Goal: Transaction & Acquisition: Purchase product/service

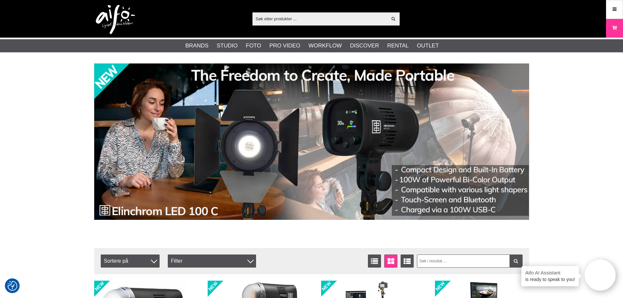
click at [296, 20] on input "text" at bounding box center [319, 19] width 135 height 10
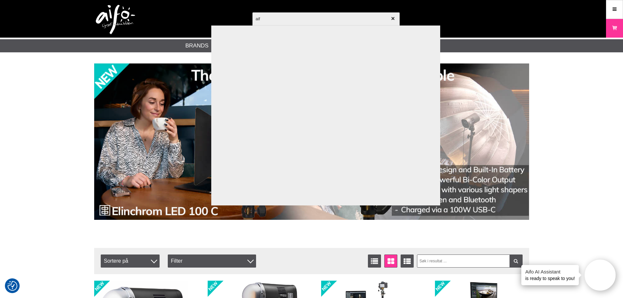
type input "aifo"
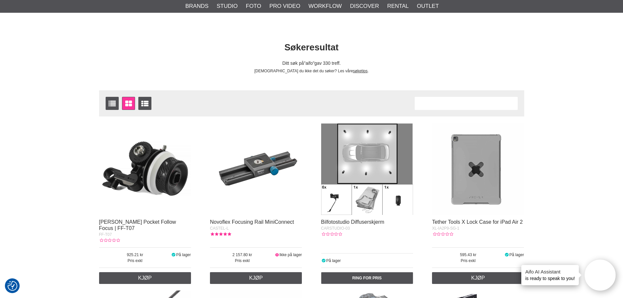
scroll to position [98, 0]
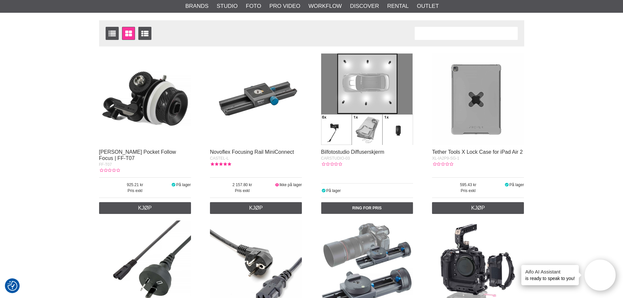
click at [375, 93] on img at bounding box center [367, 99] width 92 height 92
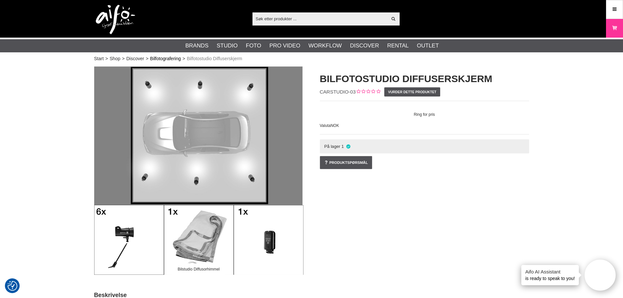
click at [174, 57] on link "Bilfotografering" at bounding box center [165, 58] width 31 height 7
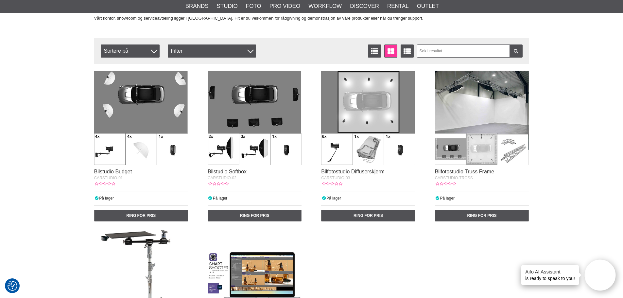
scroll to position [686, 0]
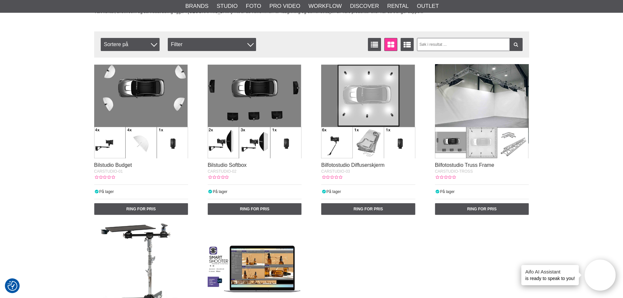
click at [468, 143] on img at bounding box center [482, 111] width 94 height 94
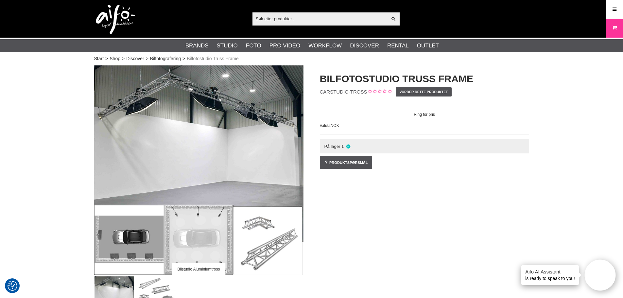
click at [334, 18] on input "text" at bounding box center [319, 19] width 135 height 10
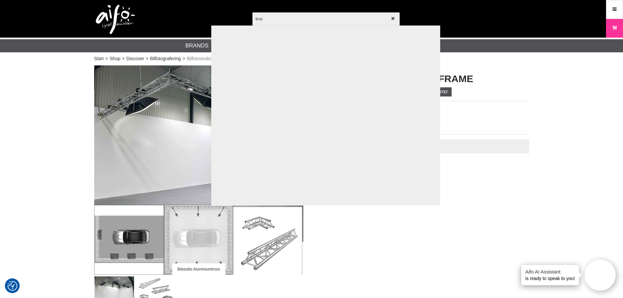
type input "truss"
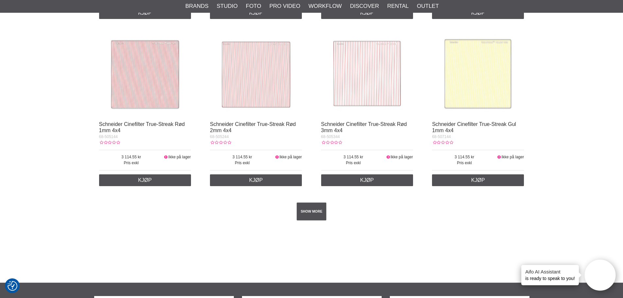
scroll to position [1111, 0]
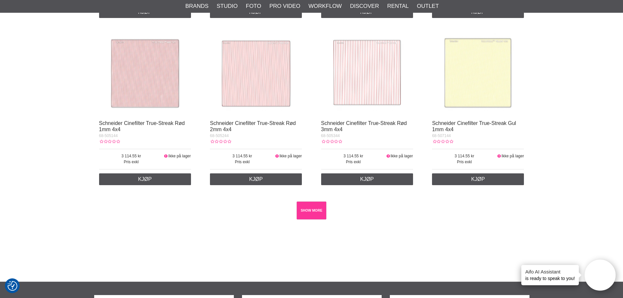
click at [314, 209] on link "SHOW MORE" at bounding box center [311, 210] width 30 height 18
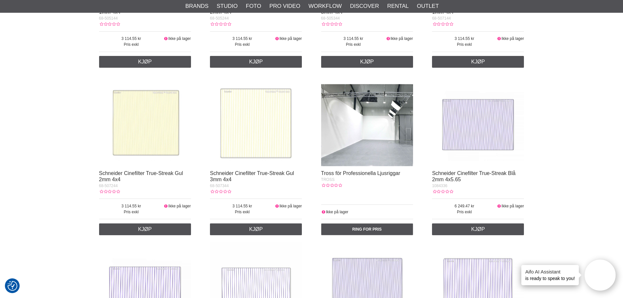
scroll to position [1242, 0]
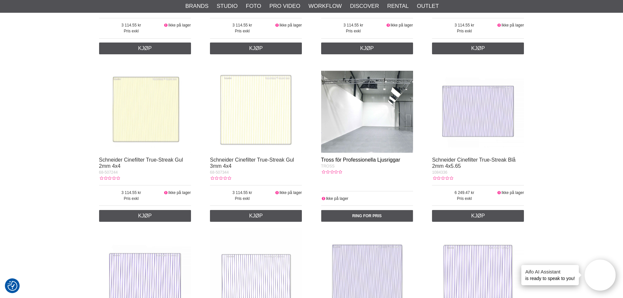
click at [368, 159] on link "Tross för Professionella Ljusriggar" at bounding box center [360, 160] width 79 height 6
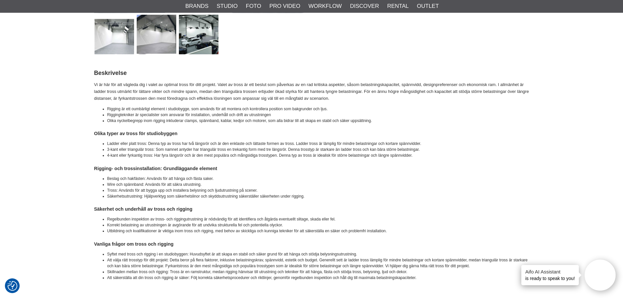
scroll to position [131, 0]
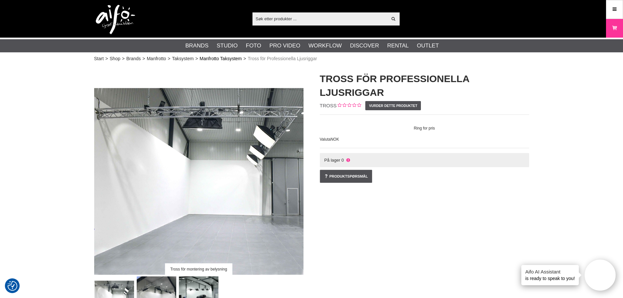
click at [218, 60] on link "Manfrotto Taksystem" at bounding box center [220, 58] width 42 height 7
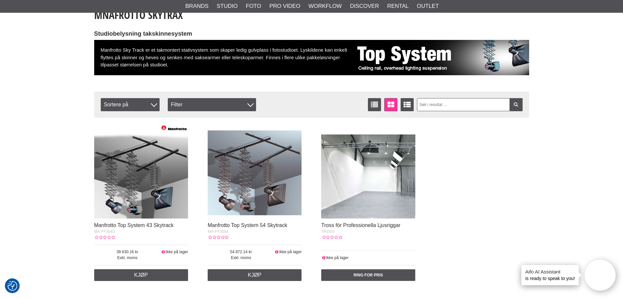
scroll to position [131, 0]
